Goal: Task Accomplishment & Management: Manage account settings

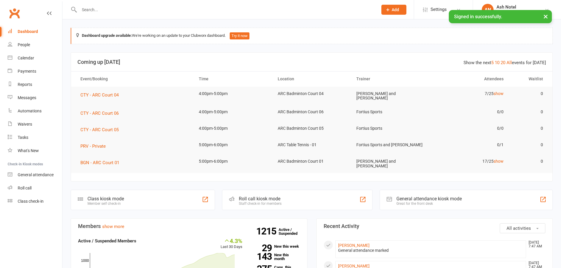
click at [147, 6] on input "text" at bounding box center [225, 10] width 296 height 8
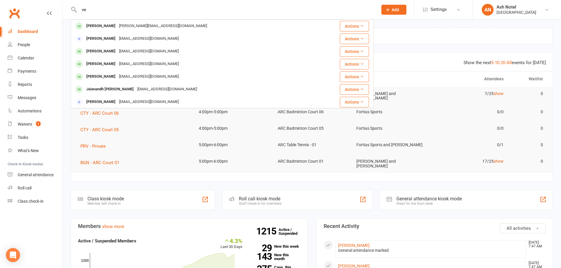
type input "v"
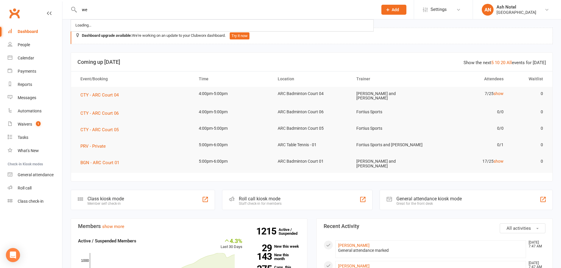
type input "w"
type input "wellhub"
drag, startPoint x: 131, startPoint y: 6, endPoint x: 42, endPoint y: 10, distance: 88.7
click at [42, 1] on header "wellhub No results Prospect Member Non-attending contact Class / event Appointm…" at bounding box center [280, 1] width 561 height 0
click at [29, 122] on div "Waivers" at bounding box center [25, 124] width 14 height 5
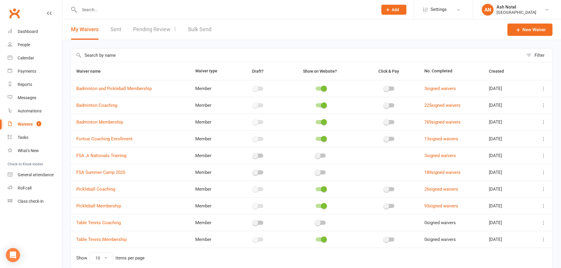
click at [153, 28] on link "Pending Review 1" at bounding box center [154, 29] width 43 height 20
select select "25"
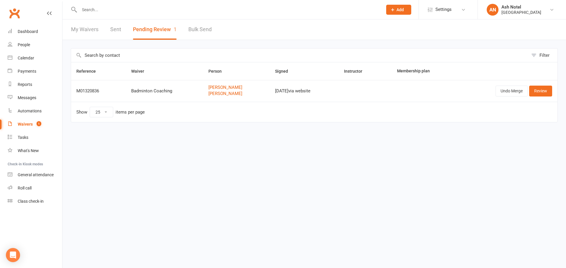
click at [89, 29] on link "My Waivers" at bounding box center [84, 29] width 27 height 20
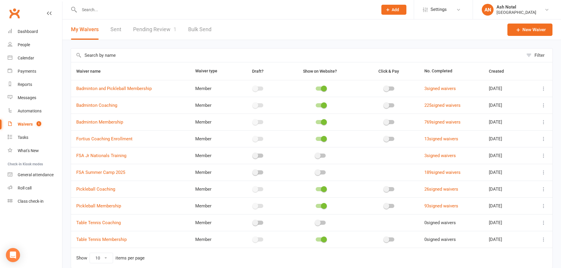
click at [157, 34] on link "Pending Review 1" at bounding box center [154, 29] width 43 height 20
select select "25"
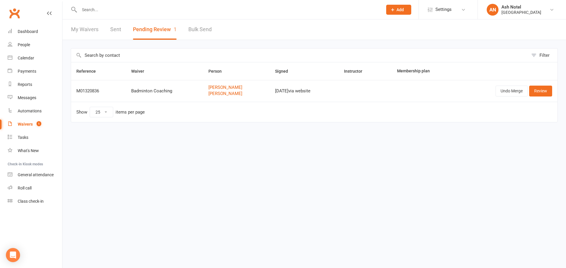
click at [66, 32] on div "My Waivers Sent Pending Review 1 Bulk Send" at bounding box center [141, 29] width 158 height 20
click at [87, 27] on link "My Waivers" at bounding box center [84, 29] width 27 height 20
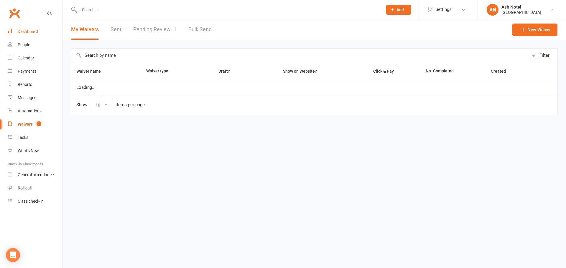
click at [32, 25] on link "Dashboard" at bounding box center [35, 31] width 54 height 13
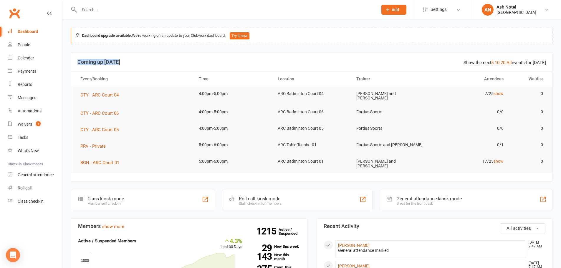
drag, startPoint x: 79, startPoint y: 62, endPoint x: 127, endPoint y: 65, distance: 48.4
click at [127, 65] on header "Show the next 5 10 20 All events for [DATE] Coming up [DATE]" at bounding box center [312, 62] width 482 height 19
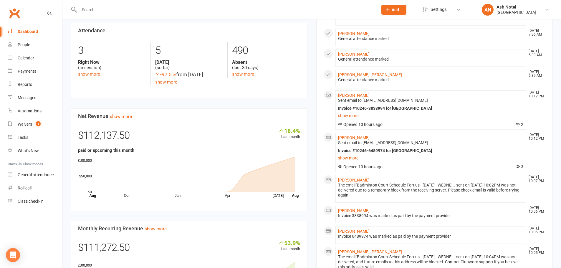
scroll to position [442, 0]
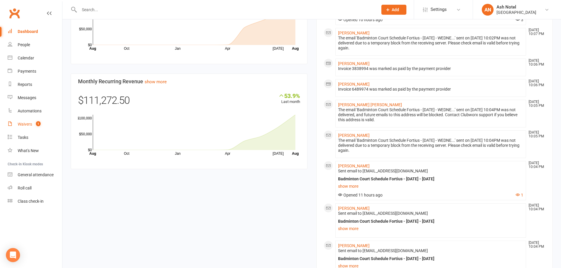
click at [22, 121] on link "Waivers 1" at bounding box center [35, 124] width 54 height 13
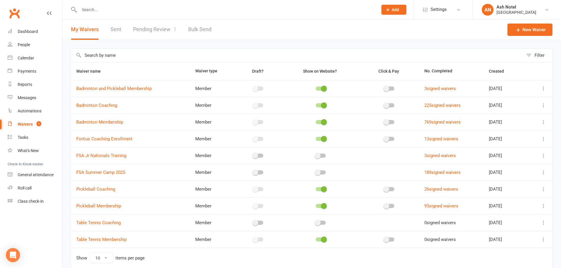
click at [145, 28] on link "Pending Review 1" at bounding box center [154, 29] width 43 height 20
select select "25"
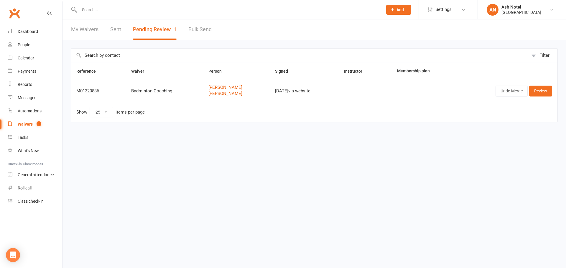
click at [89, 37] on link "My Waivers" at bounding box center [84, 29] width 27 height 20
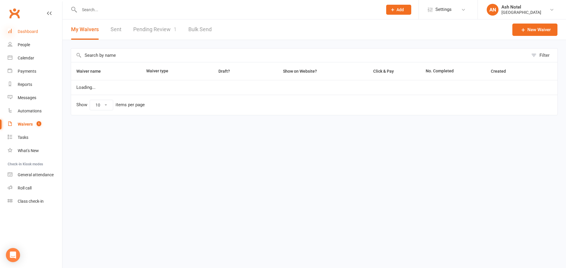
click at [11, 32] on icon at bounding box center [10, 31] width 5 height 5
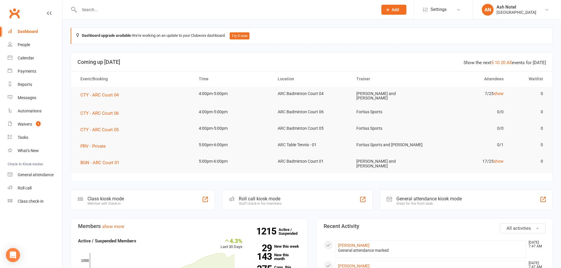
click at [116, 13] on input "text" at bounding box center [225, 10] width 296 height 8
paste input "[PERSON_NAME]"
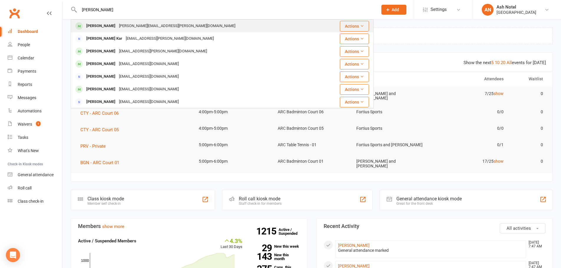
type input "[PERSON_NAME]"
click at [92, 25] on div "[PERSON_NAME]" at bounding box center [101, 26] width 33 height 9
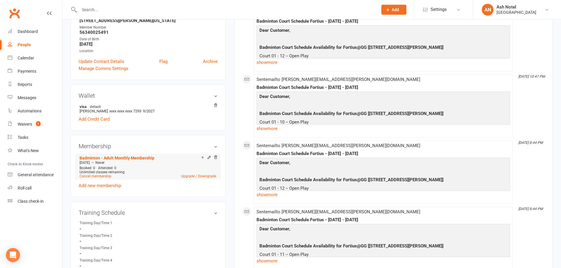
scroll to position [29, 0]
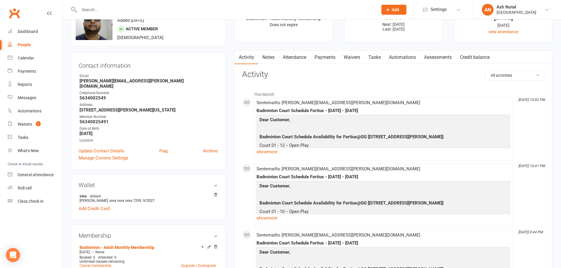
click at [298, 60] on link "Attendance" at bounding box center [295, 58] width 32 height 14
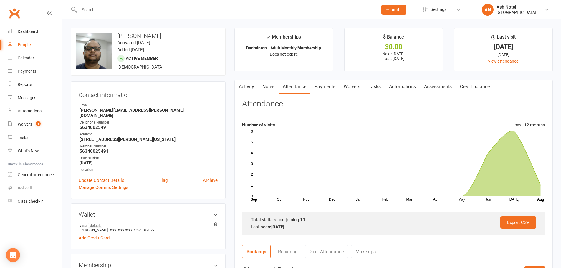
scroll to position [118, 0]
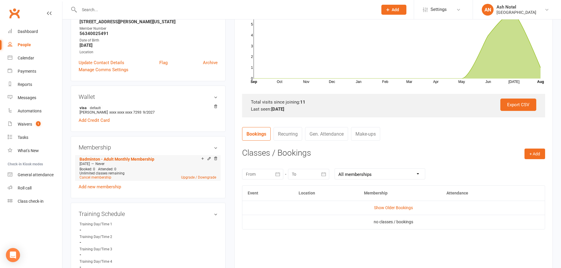
click at [99, 174] on li "Badminton - Adult Monthly Membership [DATE] — Never Booked: 0 Attended: 0 Unlim…" at bounding box center [148, 168] width 140 height 26
click at [99, 176] on link "Cancel membership" at bounding box center [96, 178] width 32 height 4
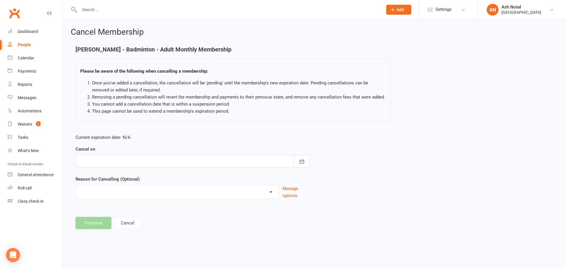
click at [117, 165] on div at bounding box center [192, 161] width 234 height 12
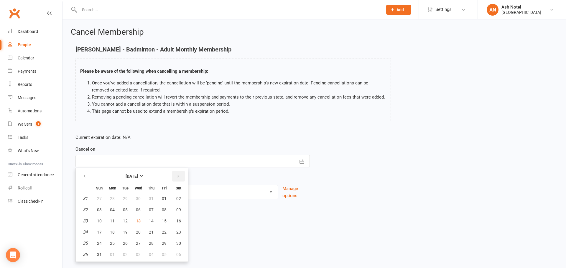
click at [179, 176] on icon "button" at bounding box center [178, 176] width 4 height 5
click at [128, 244] on button "30" at bounding box center [125, 243] width 12 height 11
type input "[DATE]"
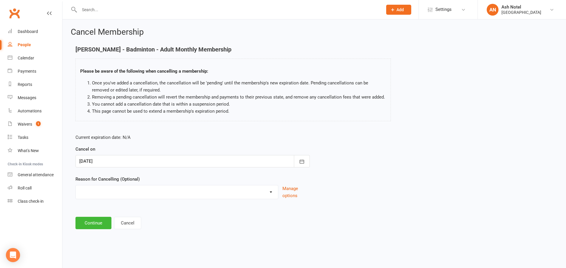
click at [120, 196] on select "Coaches Request Coach Request Customer requested via email to cancel End Of Sum…" at bounding box center [177, 192] width 202 height 12
select select "2"
click at [76, 186] on select "Coaches Request Coach Request Customer requested via email to cancel End Of Sum…" at bounding box center [177, 192] width 202 height 12
click at [96, 224] on button "Continue" at bounding box center [93, 223] width 36 height 12
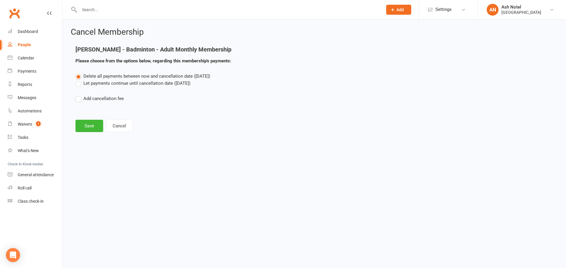
click at [100, 84] on label "Let payments continue until cancellation date ([DATE])" at bounding box center [132, 83] width 115 height 7
click at [79, 80] on input "Let payments continue until cancellation date ([DATE])" at bounding box center [77, 80] width 4 height 0
click at [88, 124] on button "Save" at bounding box center [89, 126] width 28 height 12
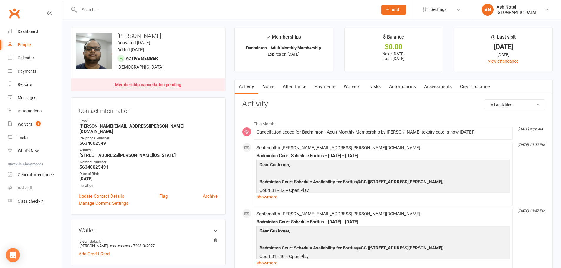
click at [272, 90] on link "Notes" at bounding box center [268, 87] width 20 height 14
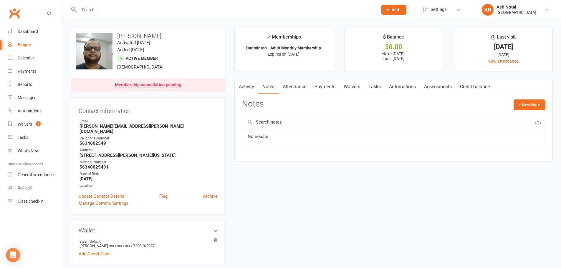
click at [293, 88] on link "Attendance" at bounding box center [295, 87] width 32 height 14
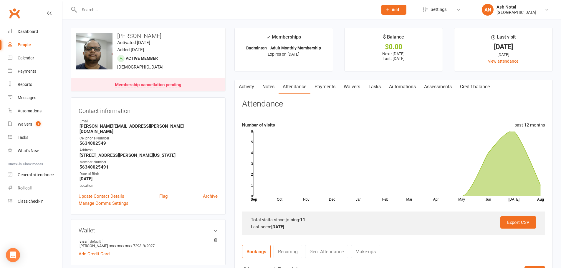
click at [251, 87] on link "Activity" at bounding box center [247, 87] width 24 height 14
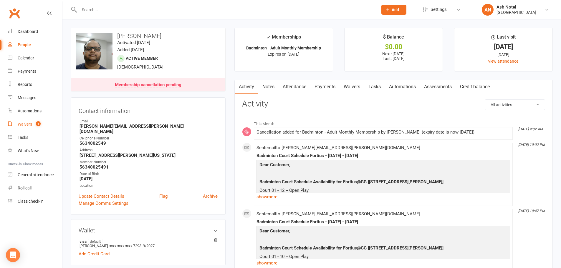
click at [28, 122] on div "Waivers" at bounding box center [25, 124] width 14 height 5
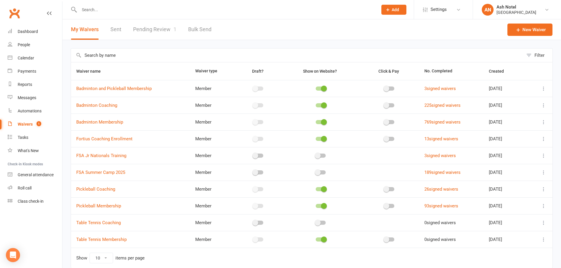
click at [122, 34] on div "My Waivers Sent Pending Review 1 Bulk Send" at bounding box center [141, 29] width 158 height 20
click at [136, 33] on link "Pending Review 1" at bounding box center [154, 29] width 43 height 20
select select "25"
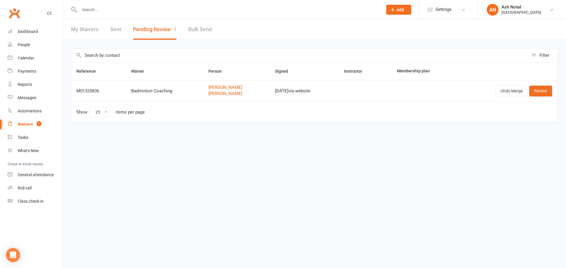
click at [72, 28] on link "My Waivers" at bounding box center [84, 29] width 27 height 20
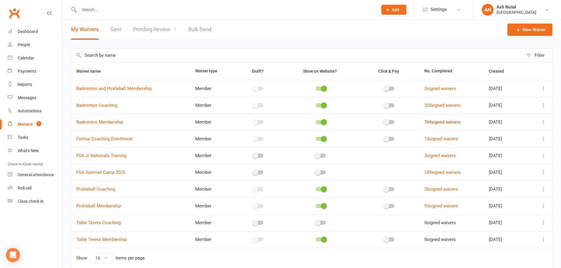
click at [450, 121] on link "769 signed waivers" at bounding box center [442, 122] width 36 height 5
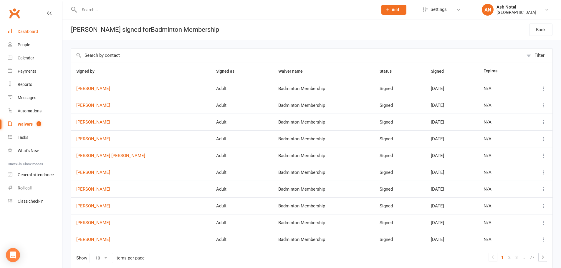
click at [33, 30] on div "Dashboard" at bounding box center [28, 31] width 20 height 5
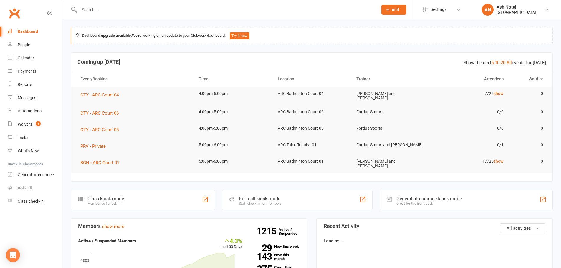
click at [88, 9] on input "text" at bounding box center [225, 10] width 296 height 8
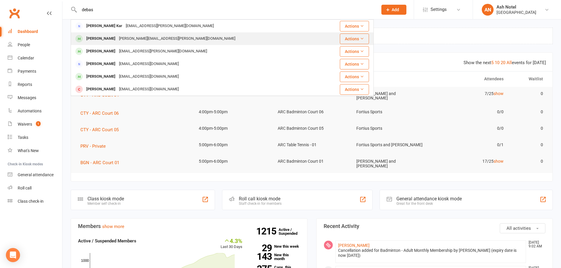
type input "debas"
click at [91, 38] on div "[PERSON_NAME]" at bounding box center [101, 38] width 33 height 9
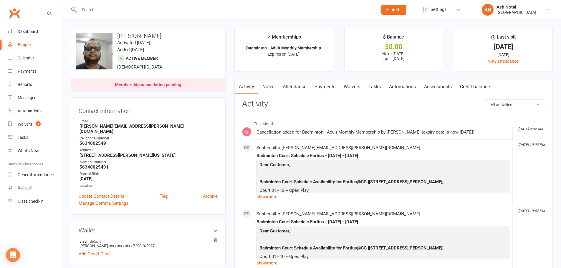
click at [134, 2] on div at bounding box center [222, 9] width 303 height 19
click at [135, 4] on div at bounding box center [222, 9] width 303 height 19
click at [133, 8] on input "text" at bounding box center [225, 10] width 296 height 8
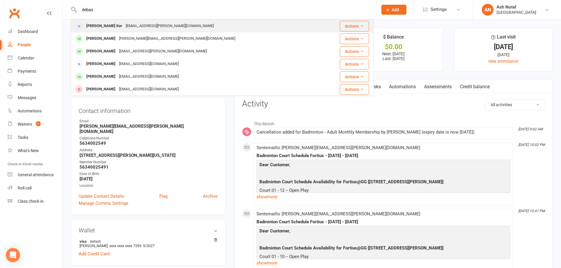
type input "debas"
click at [108, 22] on div "[PERSON_NAME] Kar [EMAIL_ADDRESS][PERSON_NAME][DOMAIN_NAME]" at bounding box center [196, 26] width 251 height 12
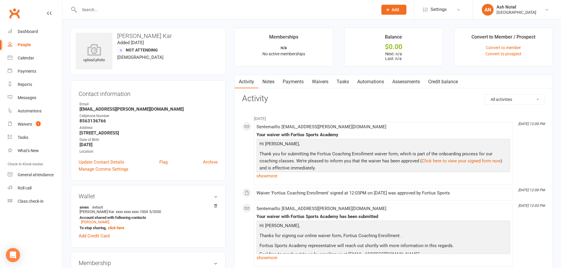
click at [102, 12] on input "text" at bounding box center [225, 10] width 296 height 8
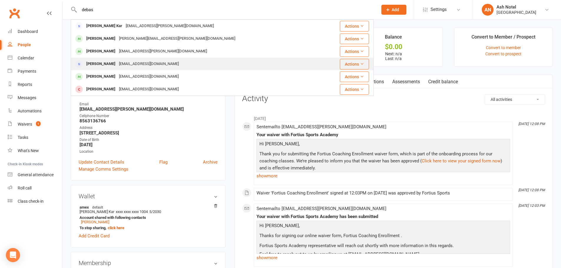
type input "debas"
click at [93, 60] on div "[PERSON_NAME]" at bounding box center [101, 64] width 33 height 9
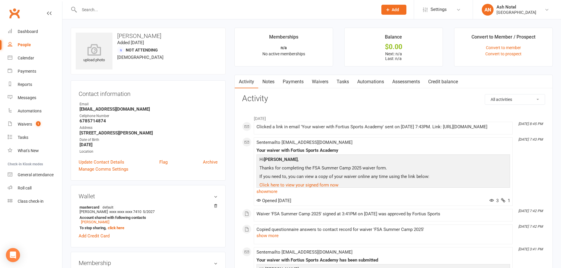
click at [100, 14] on div at bounding box center [222, 9] width 303 height 19
click at [104, 11] on input "text" at bounding box center [225, 10] width 296 height 8
click at [24, 120] on link "Waivers 1" at bounding box center [35, 124] width 54 height 13
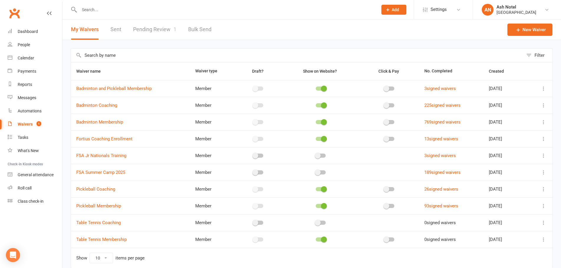
click at [119, 32] on link "Sent" at bounding box center [115, 29] width 11 height 20
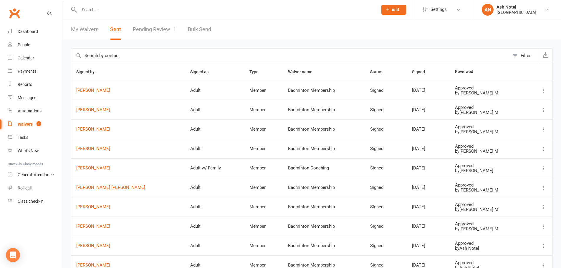
click at [97, 57] on input "text" at bounding box center [290, 56] width 439 height 14
click at [117, 12] on input "text" at bounding box center [225, 10] width 296 height 8
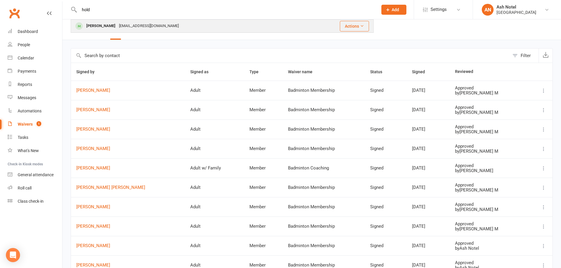
type input "hold"
click at [195, 32] on div "[PERSON_NAME] [EMAIL_ADDRESS][DOMAIN_NAME]" at bounding box center [187, 26] width 232 height 12
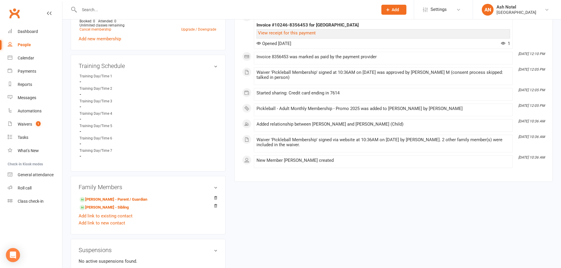
scroll to position [295, 0]
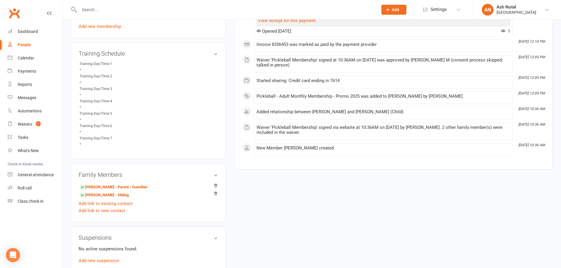
click at [19, 42] on div "People" at bounding box center [24, 44] width 13 height 5
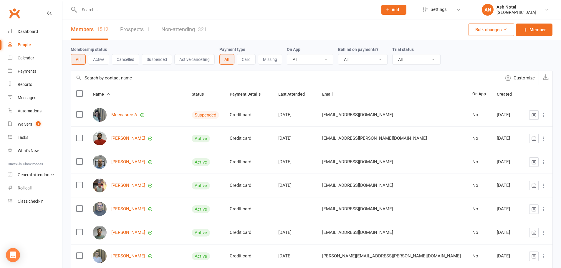
click at [161, 61] on button "Suspended" at bounding box center [157, 59] width 30 height 11
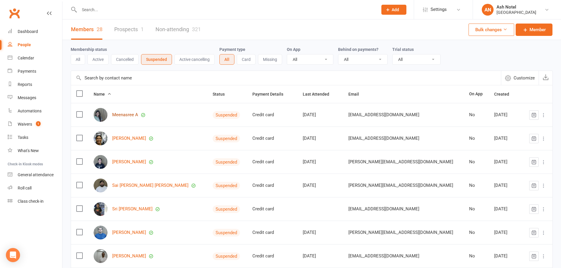
click at [131, 115] on link "Meenasree A" at bounding box center [125, 115] width 26 height 5
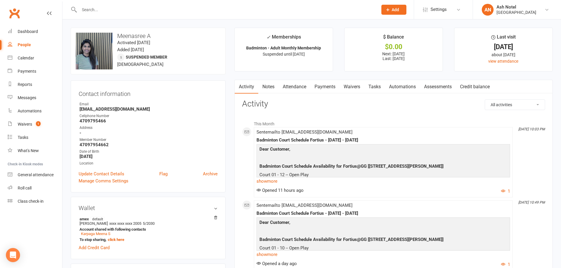
click at [323, 84] on link "Payments" at bounding box center [324, 87] width 29 height 14
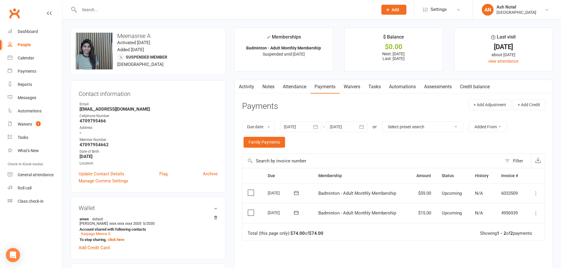
click at [113, 11] on input "text" at bounding box center [225, 10] width 296 height 8
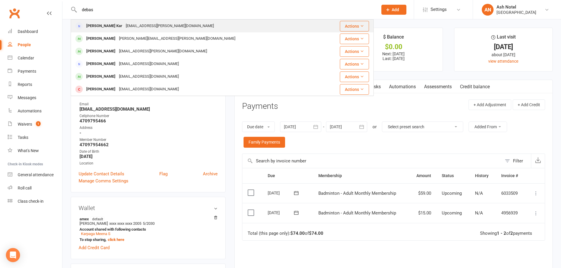
type input "debas"
click at [96, 22] on div "[PERSON_NAME] Kar [EMAIL_ADDRESS][PERSON_NAME][DOMAIN_NAME]" at bounding box center [196, 26] width 251 height 12
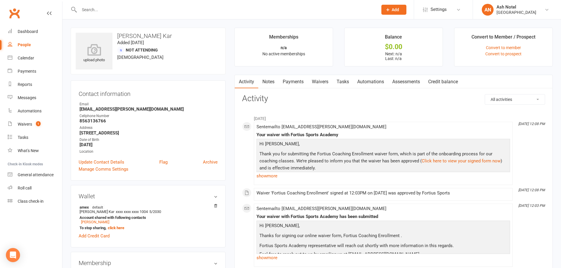
click at [106, 12] on input "text" at bounding box center [225, 10] width 296 height 8
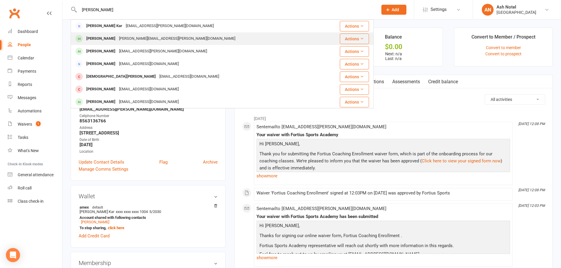
type input "[PERSON_NAME]"
click at [100, 36] on div "[PERSON_NAME]" at bounding box center [101, 38] width 33 height 9
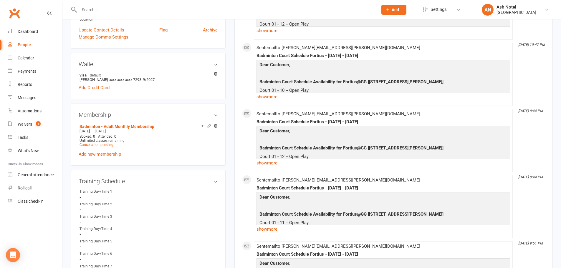
scroll to position [177, 0]
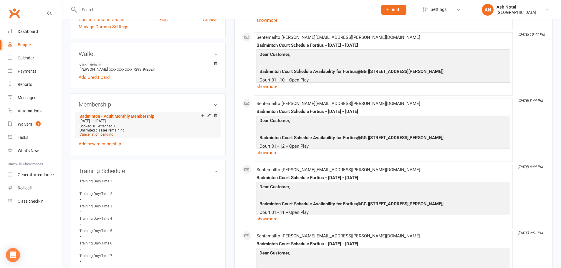
click at [97, 133] on span "Cancellation pending" at bounding box center [97, 135] width 34 height 4
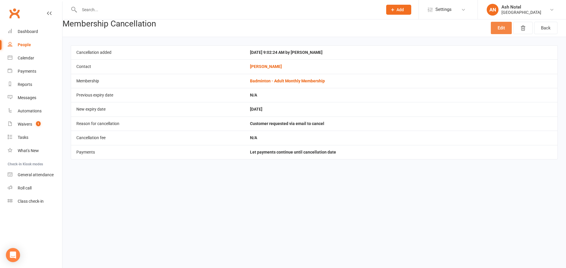
click at [504, 33] on link "Edit" at bounding box center [500, 28] width 21 height 12
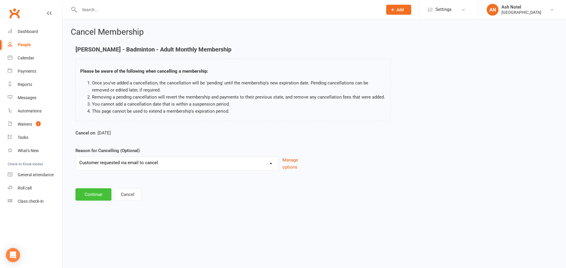
click at [99, 194] on button "Continue" at bounding box center [93, 195] width 36 height 12
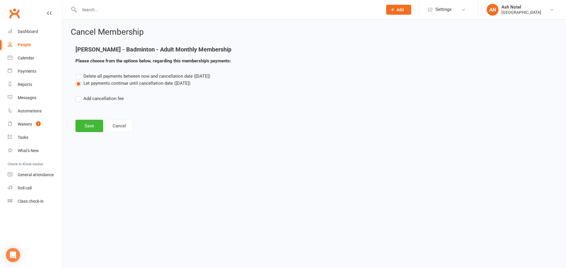
click at [105, 74] on span "Delete all payments between now and cancellation date ([DATE])" at bounding box center [146, 76] width 127 height 5
click at [79, 73] on input "Delete all payments between now and cancellation date ([DATE])" at bounding box center [77, 73] width 4 height 0
click at [84, 128] on button "Save" at bounding box center [89, 126] width 28 height 12
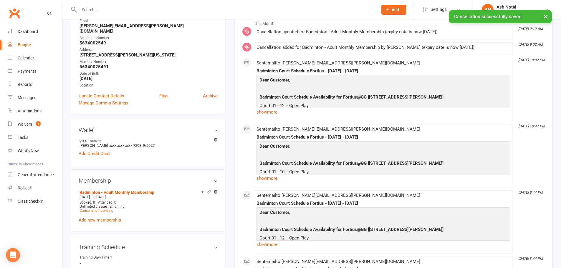
scroll to position [147, 0]
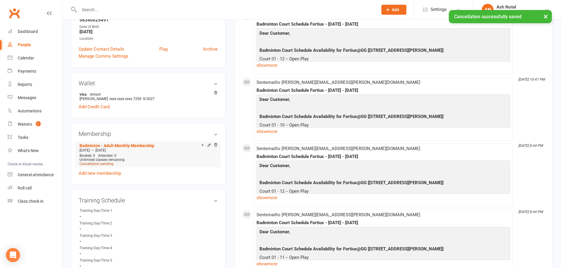
click at [94, 162] on span "Cancellation pending" at bounding box center [97, 164] width 34 height 4
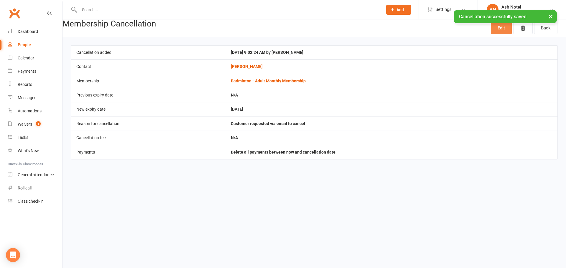
click at [500, 30] on link "Edit" at bounding box center [500, 28] width 21 height 12
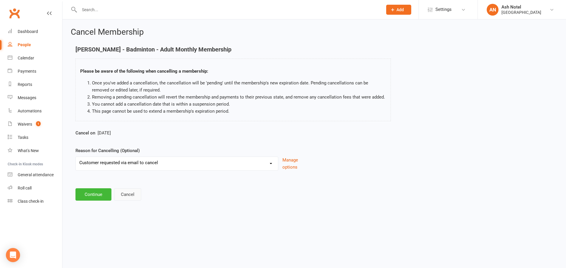
click at [129, 190] on button "Cancel" at bounding box center [127, 195] width 27 height 12
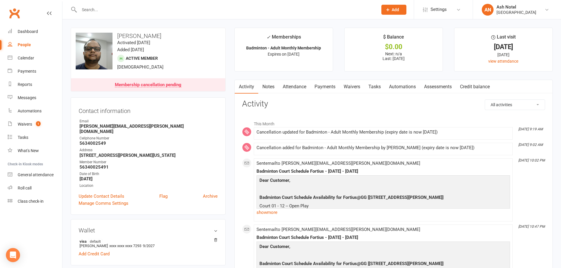
scroll to position [177, 0]
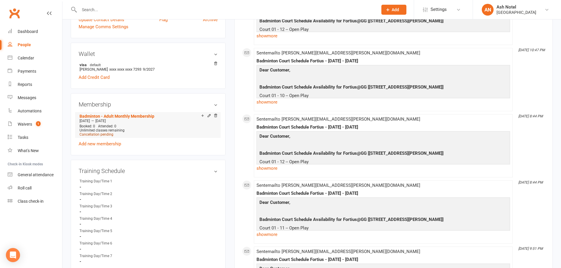
click at [97, 133] on span "Cancellation pending" at bounding box center [97, 135] width 34 height 4
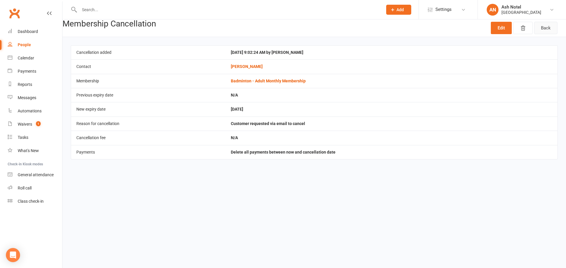
click at [549, 28] on link "Back" at bounding box center [545, 28] width 23 height 12
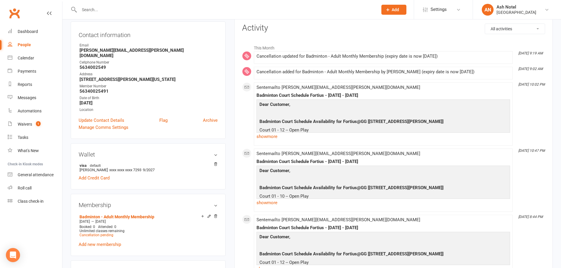
scroll to position [147, 0]
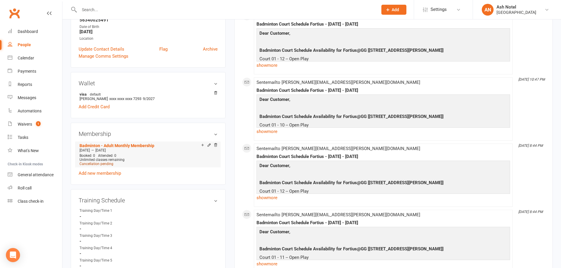
click at [102, 162] on span "Cancellation pending" at bounding box center [97, 164] width 34 height 4
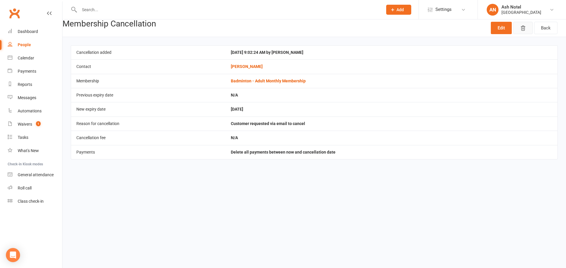
click at [528, 27] on button "button" at bounding box center [522, 28] width 19 height 12
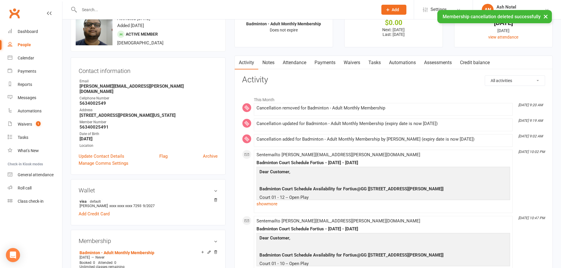
scroll to position [147, 0]
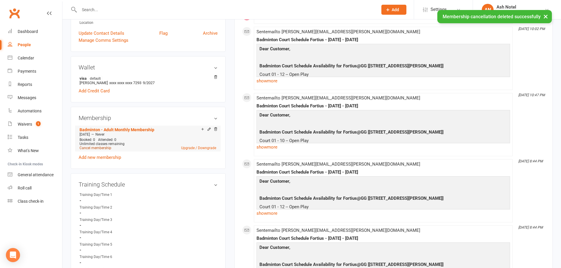
click at [105, 146] on link "Cancel membership" at bounding box center [96, 148] width 32 height 4
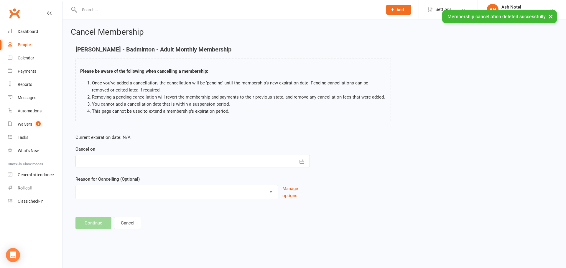
click at [133, 164] on div at bounding box center [192, 161] width 234 height 12
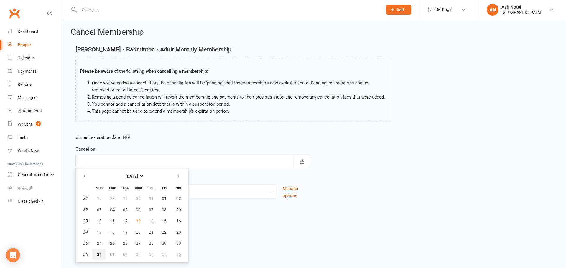
click at [101, 253] on span "31" at bounding box center [99, 254] width 5 height 5
type input "[DATE]"
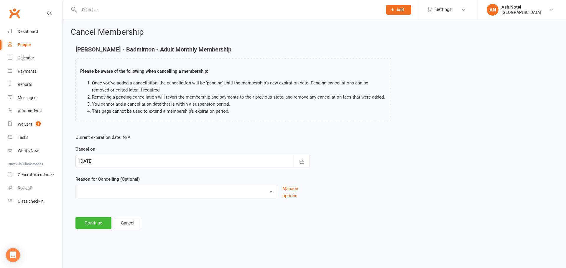
click at [115, 195] on select "Coaches Request Coach Request Customer requested via email to cancel End Of Sum…" at bounding box center [177, 192] width 202 height 12
select select "2"
click at [76, 186] on select "Coaches Request Coach Request Customer requested via email to cancel End Of Sum…" at bounding box center [177, 192] width 202 height 12
click at [93, 223] on button "Continue" at bounding box center [93, 223] width 36 height 12
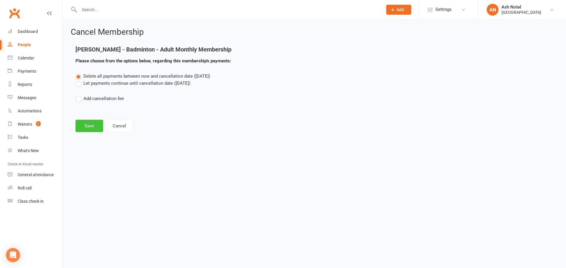
click at [87, 121] on button "Save" at bounding box center [89, 126] width 28 height 12
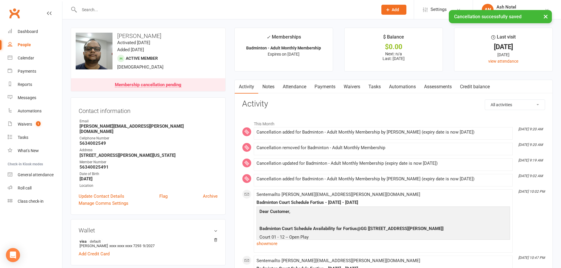
click at [274, 88] on link "Notes" at bounding box center [268, 87] width 20 height 14
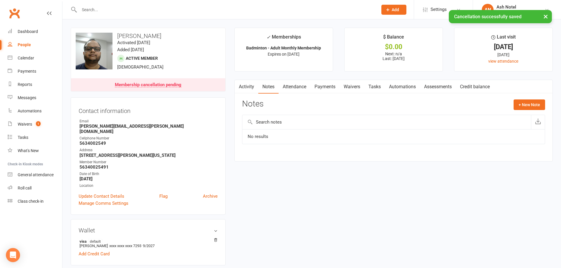
click at [283, 119] on input "text" at bounding box center [386, 122] width 289 height 14
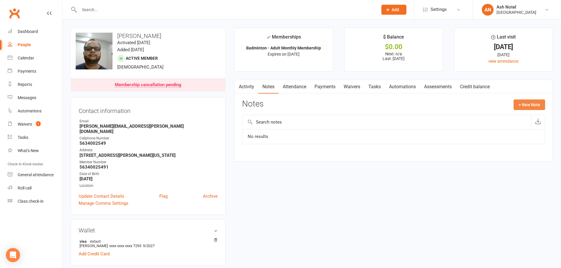
click at [527, 102] on button "+ New Note" at bounding box center [530, 105] width 32 height 11
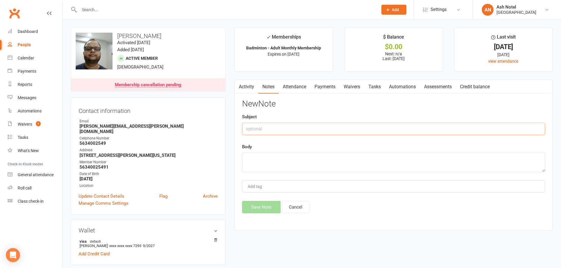
click at [268, 129] on input "text" at bounding box center [393, 129] width 303 height 12
type input "Informed by someone 5 days"
click at [391, 162] on textarea at bounding box center [393, 162] width 303 height 19
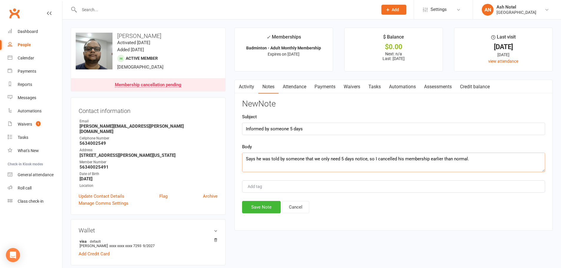
type textarea "Says he was told by someone that we only need 5 days notice, so I cancelled his…"
click at [353, 184] on div "Add tag" at bounding box center [393, 187] width 303 height 12
type input "ash"
click at [256, 196] on span "[PERSON_NAME]" at bounding box center [253, 197] width 12 height 5
click at [255, 206] on button "Save Note" at bounding box center [261, 207] width 39 height 12
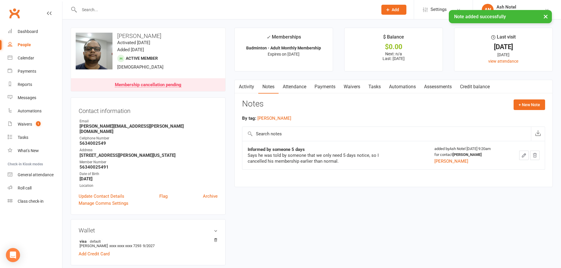
click at [244, 85] on link "Activity" at bounding box center [247, 87] width 24 height 14
